Goal: Task Accomplishment & Management: Use online tool/utility

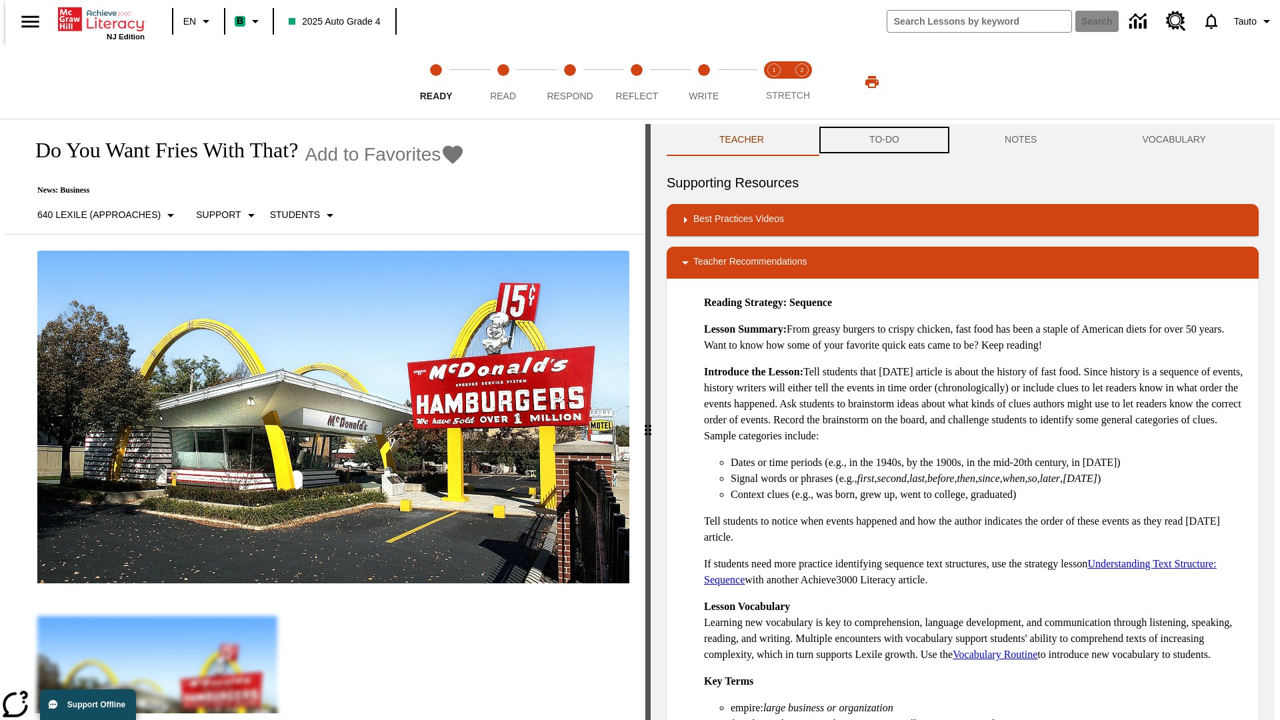
click at [883, 140] on button "TO-DO" at bounding box center [883, 140] width 135 height 32
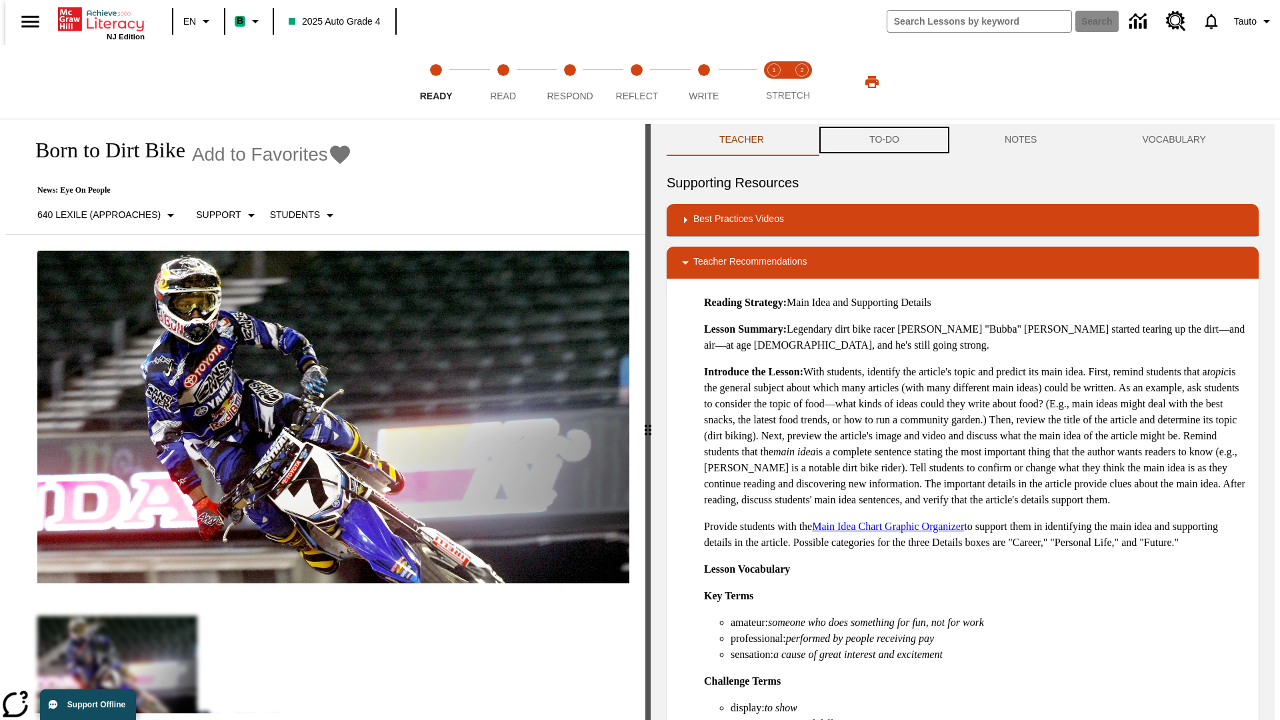
click at [883, 140] on button "TO-DO" at bounding box center [883, 140] width 135 height 32
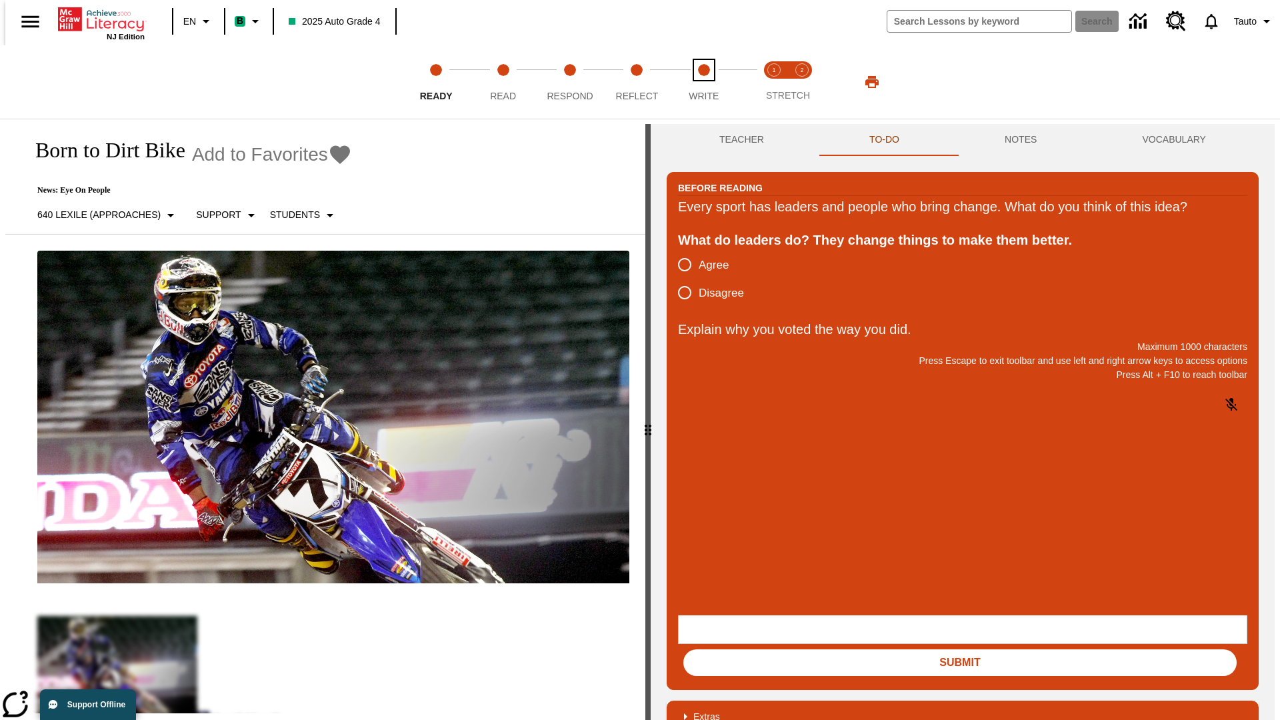
click at [703, 82] on span "Write" at bounding box center [704, 91] width 30 height 24
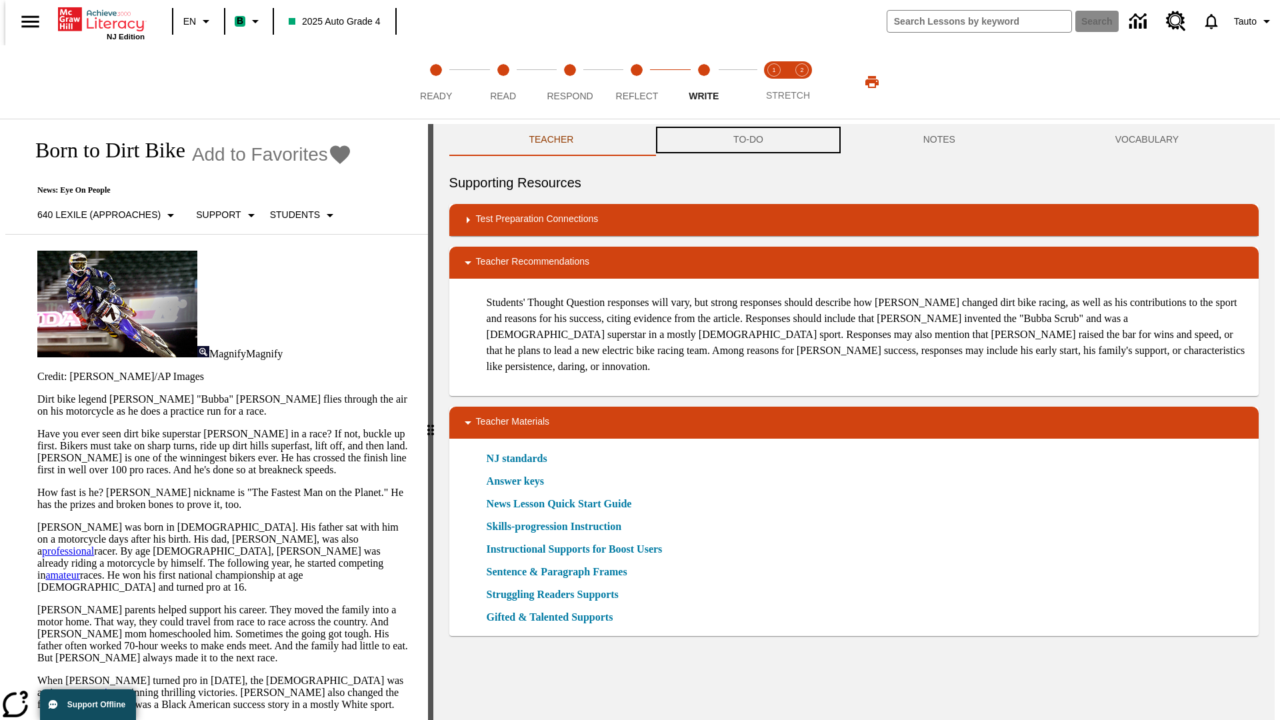
scroll to position [1, 0]
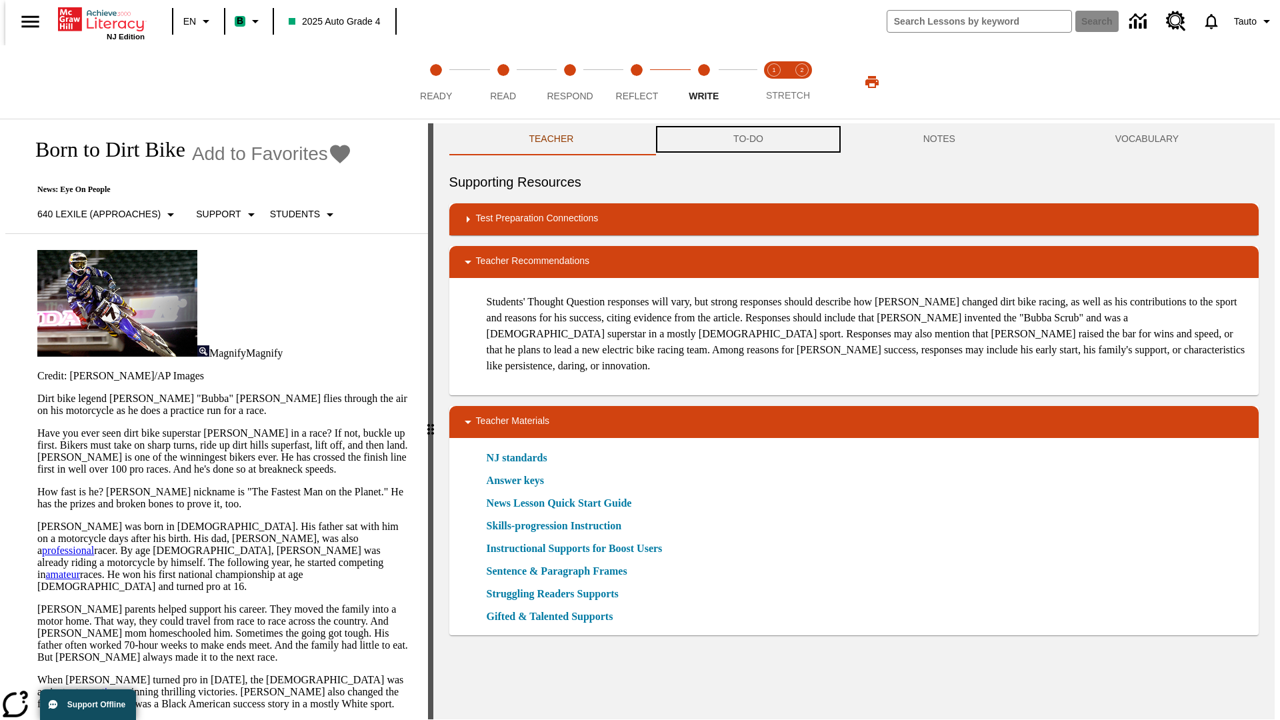
click at [747, 140] on button "TO-DO" at bounding box center [748, 139] width 190 height 32
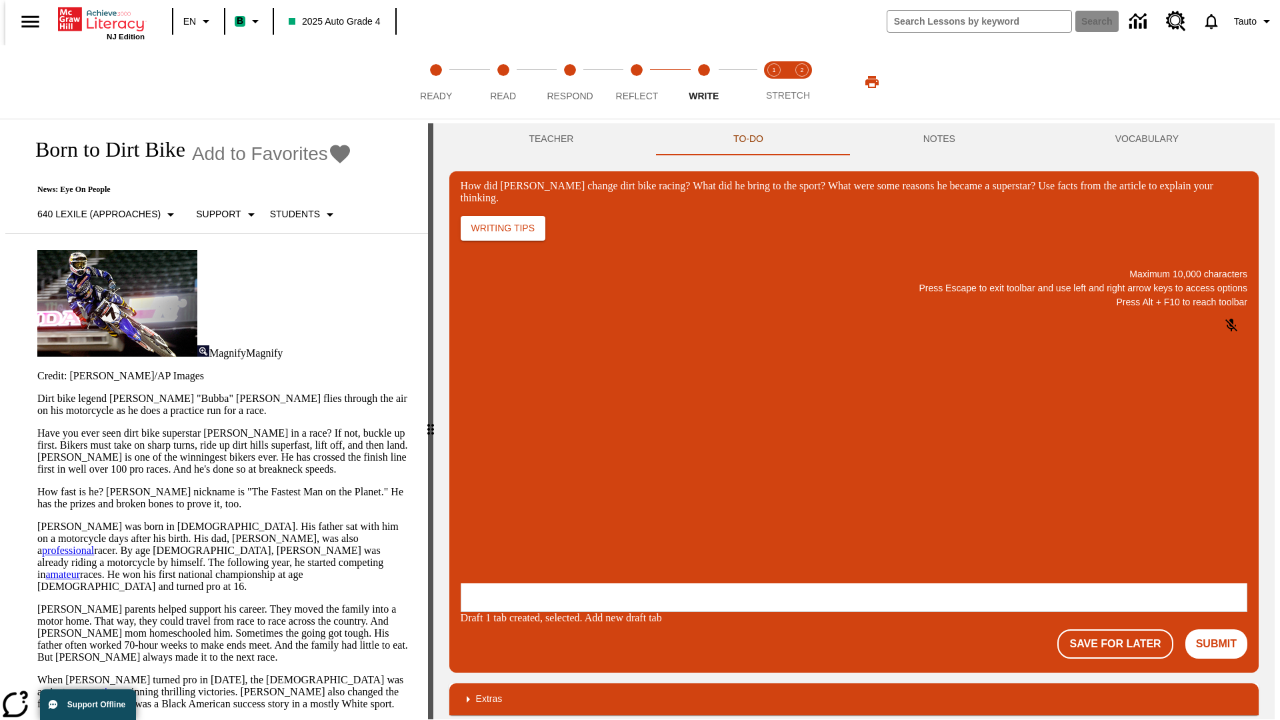
scroll to position [0, 0]
click at [1122, 629] on button "Save For Later" at bounding box center [1114, 643] width 115 height 29
